Goal: Check status: Check status

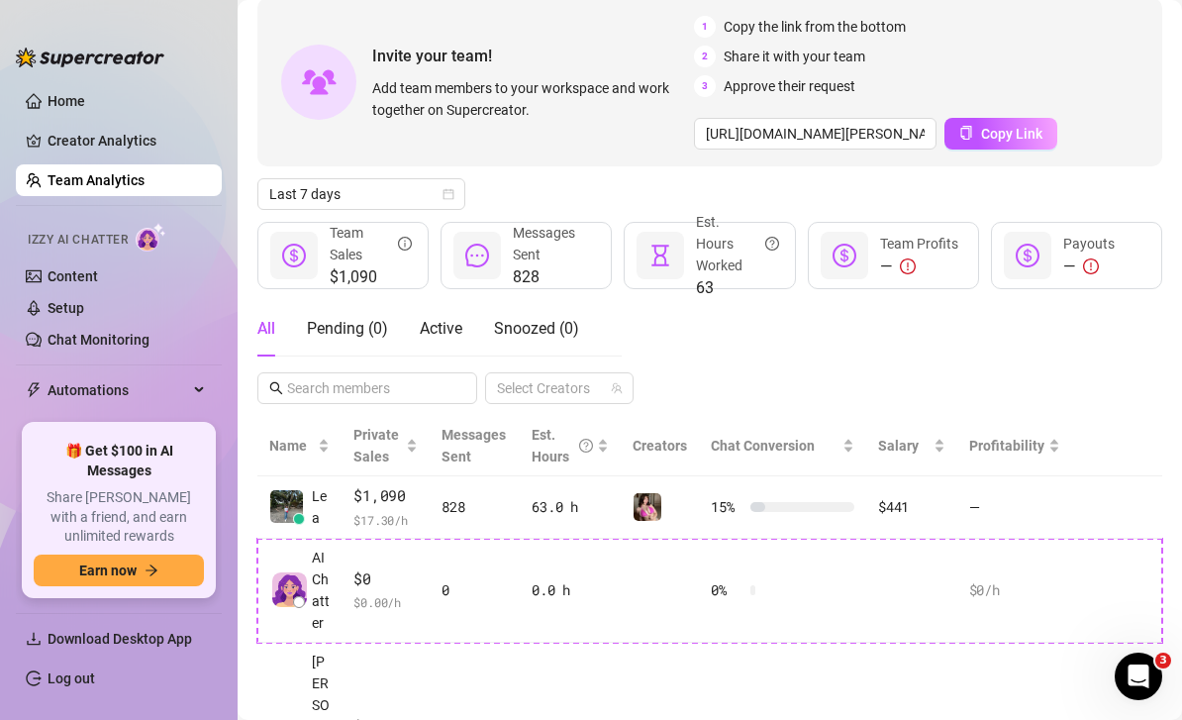
scroll to position [94, 0]
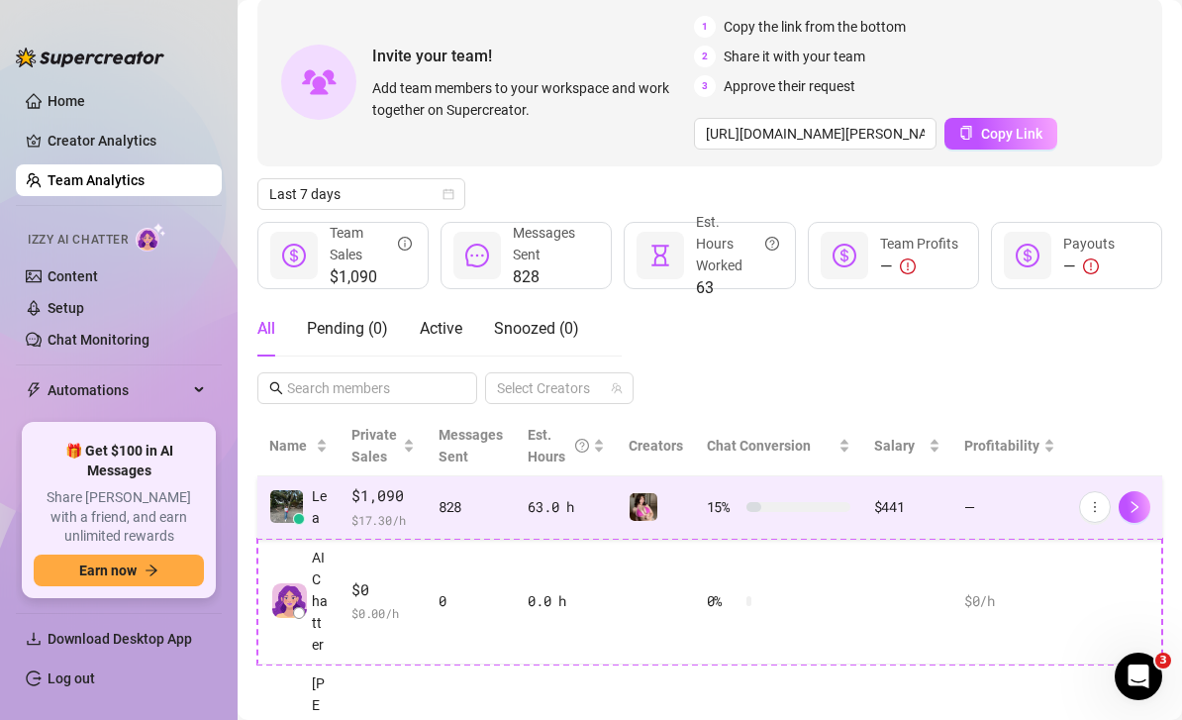
click at [753, 509] on div at bounding box center [753, 507] width 15 height 10
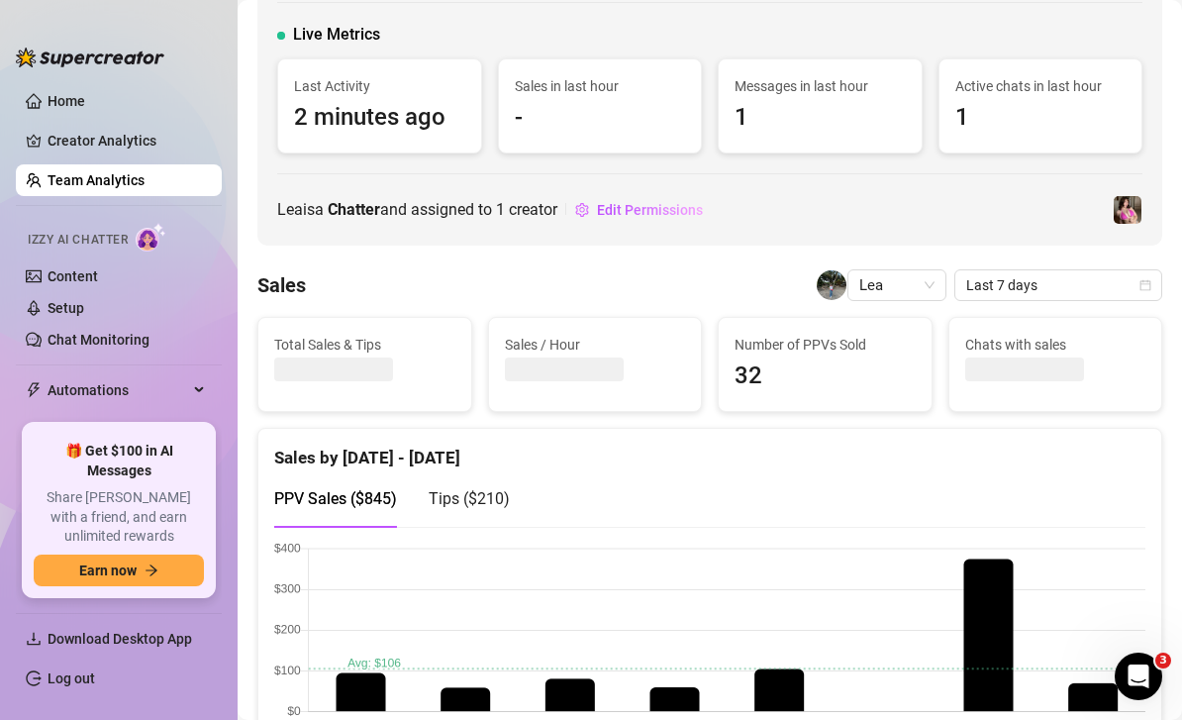
scroll to position [109, 0]
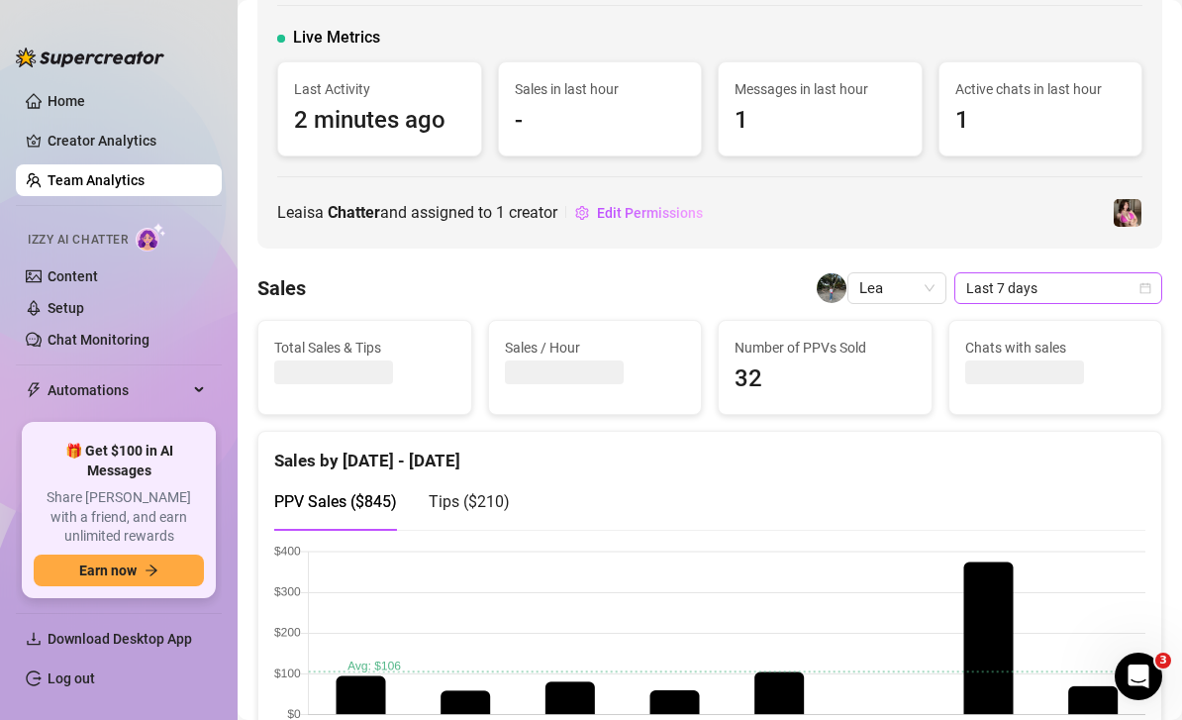
click at [1098, 283] on span "Last 7 days" at bounding box center [1058, 288] width 184 height 30
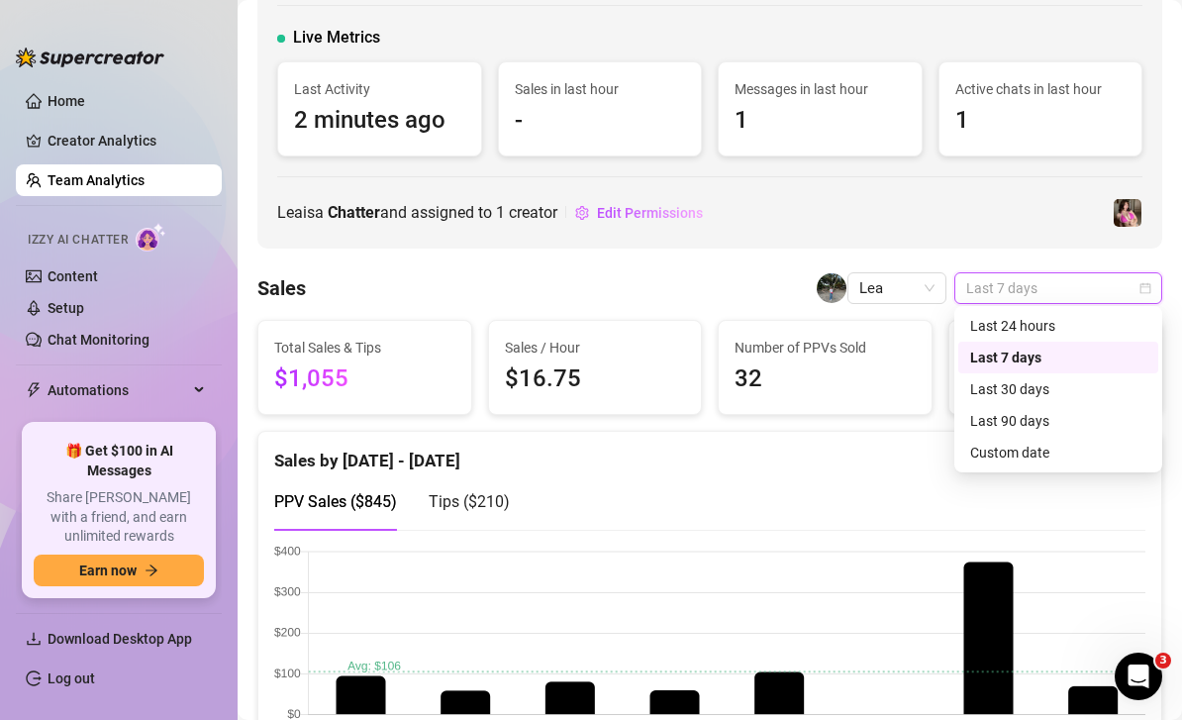
click at [1015, 445] on div "Custom date" at bounding box center [1058, 453] width 176 height 22
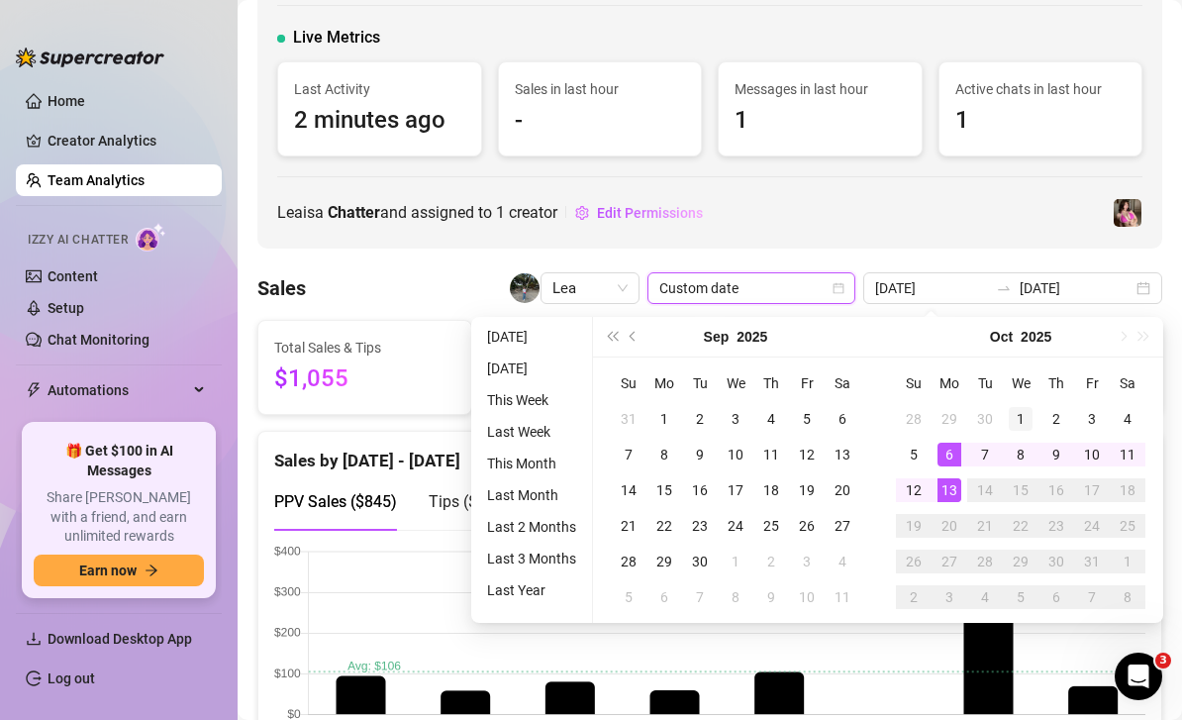
type input "[DATE]"
click at [1019, 422] on div "1" at bounding box center [1021, 419] width 24 height 24
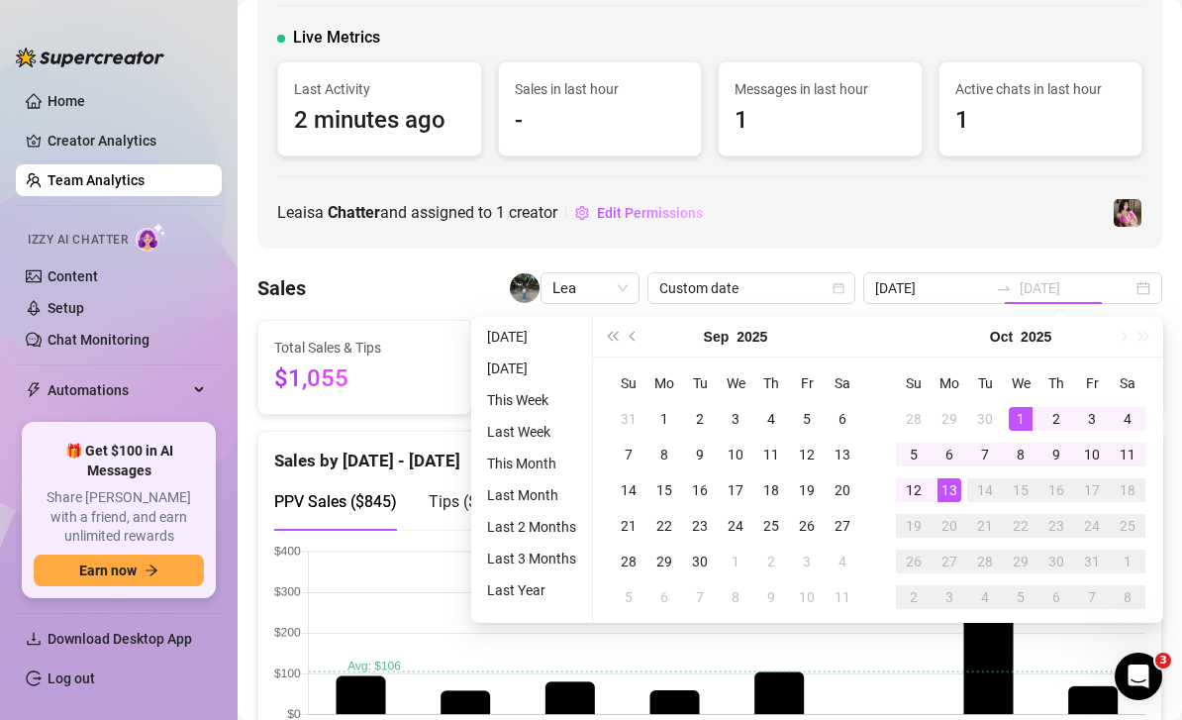
click at [951, 492] on div "13" at bounding box center [950, 490] width 24 height 24
type input "[DATE]"
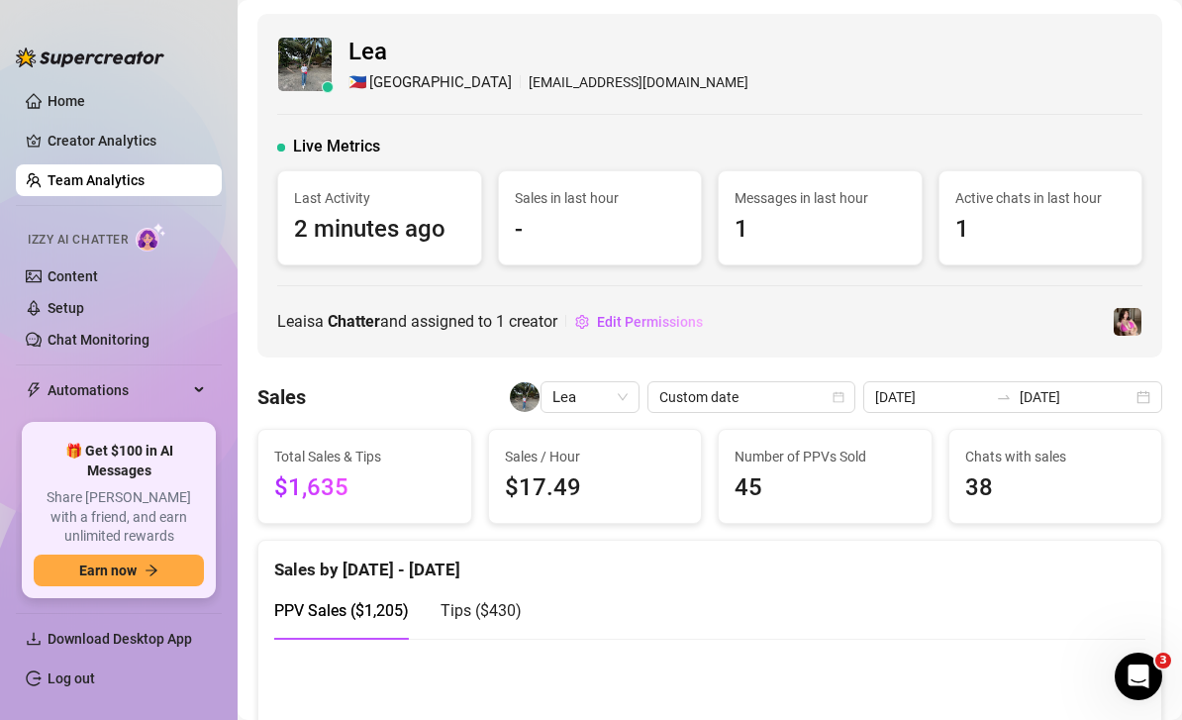
scroll to position [0, 0]
click at [137, 144] on link "Creator Analytics" at bounding box center [127, 141] width 158 height 32
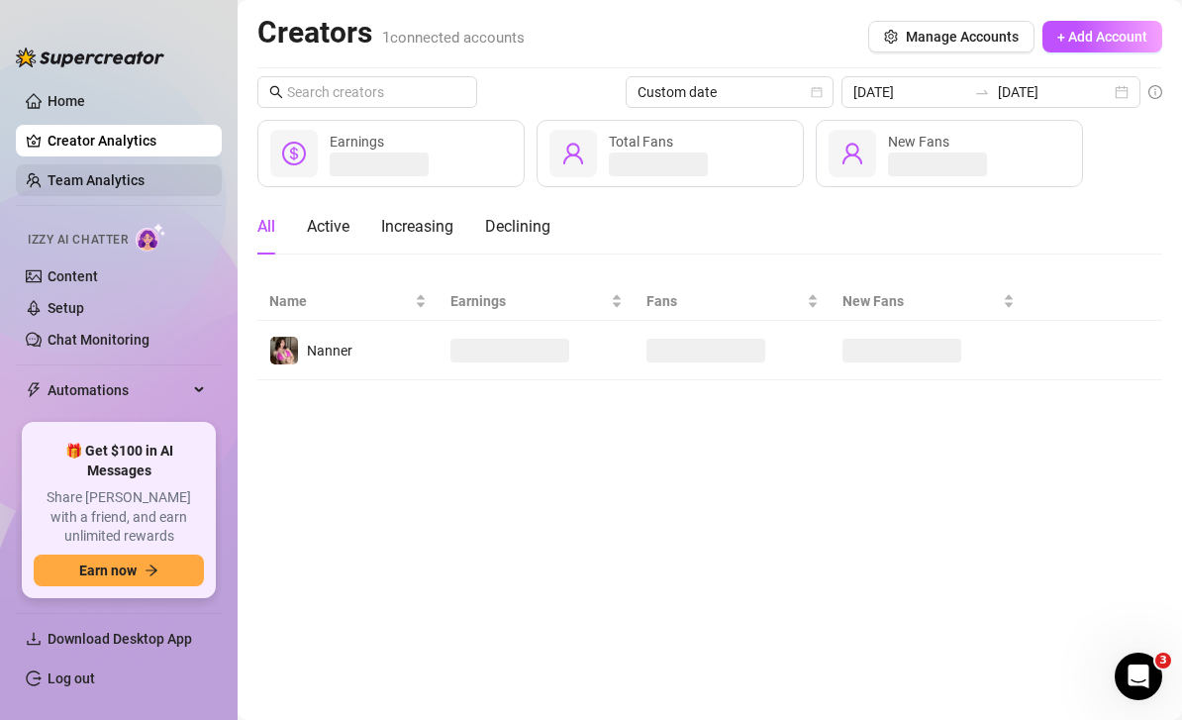
click at [117, 178] on link "Team Analytics" at bounding box center [96, 180] width 97 height 16
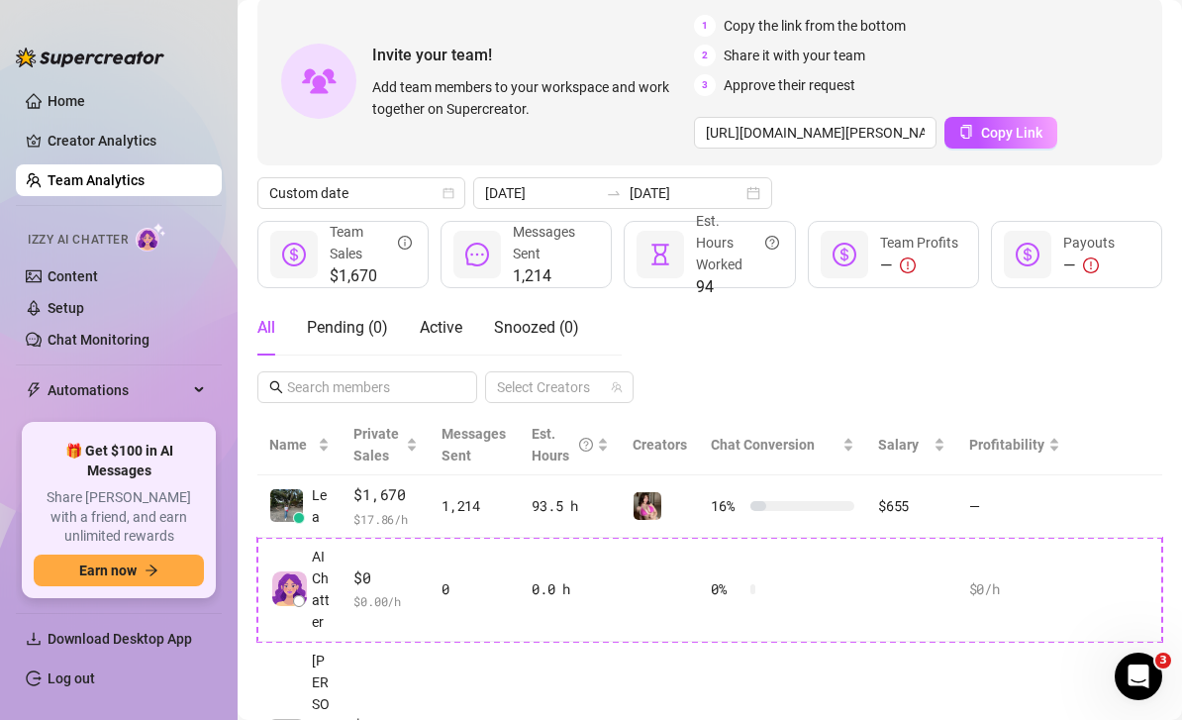
scroll to position [94, 0]
click at [736, 195] on div "[DATE] [DATE]" at bounding box center [622, 194] width 299 height 32
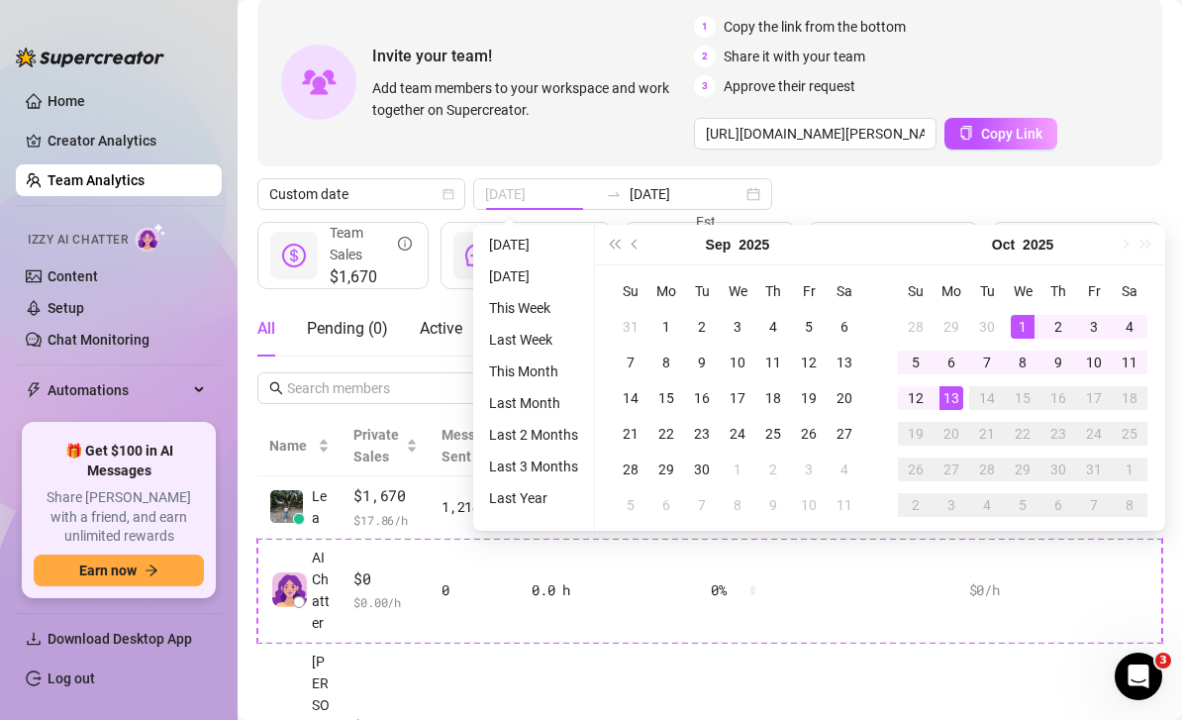
click at [1022, 331] on div "1" at bounding box center [1023, 327] width 24 height 24
click at [947, 402] on div "13" at bounding box center [952, 398] width 24 height 24
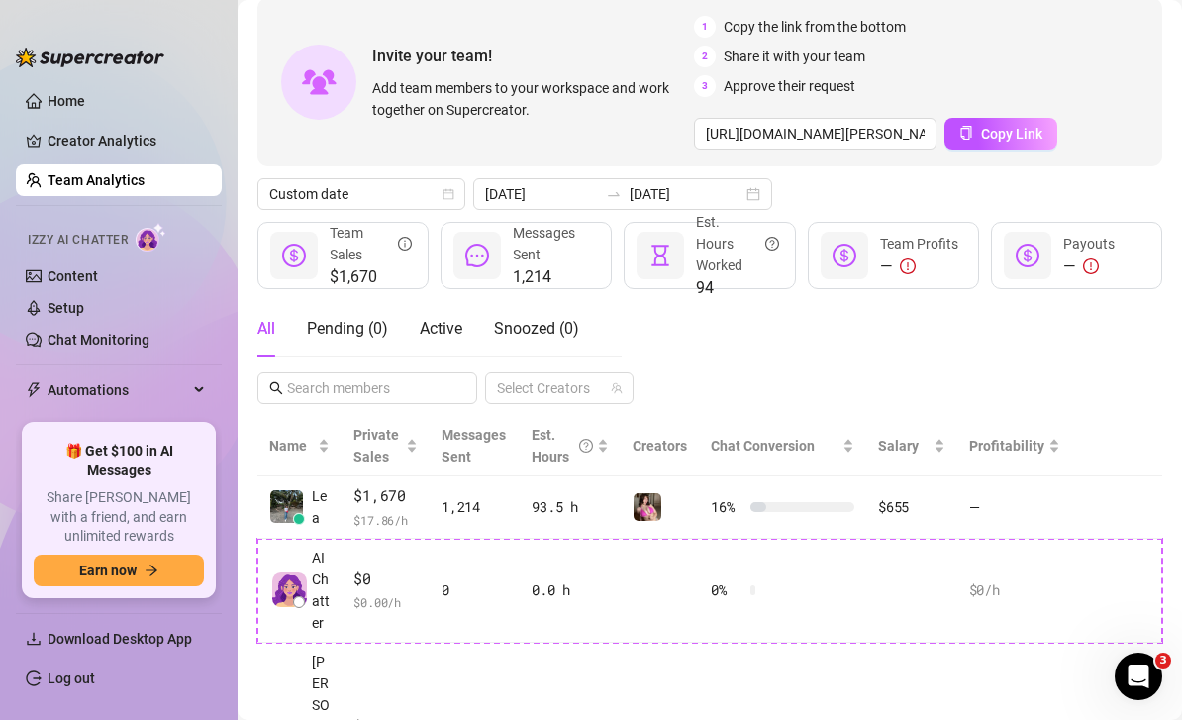
scroll to position [63, 0]
